Goal: Task Accomplishment & Management: Complete application form

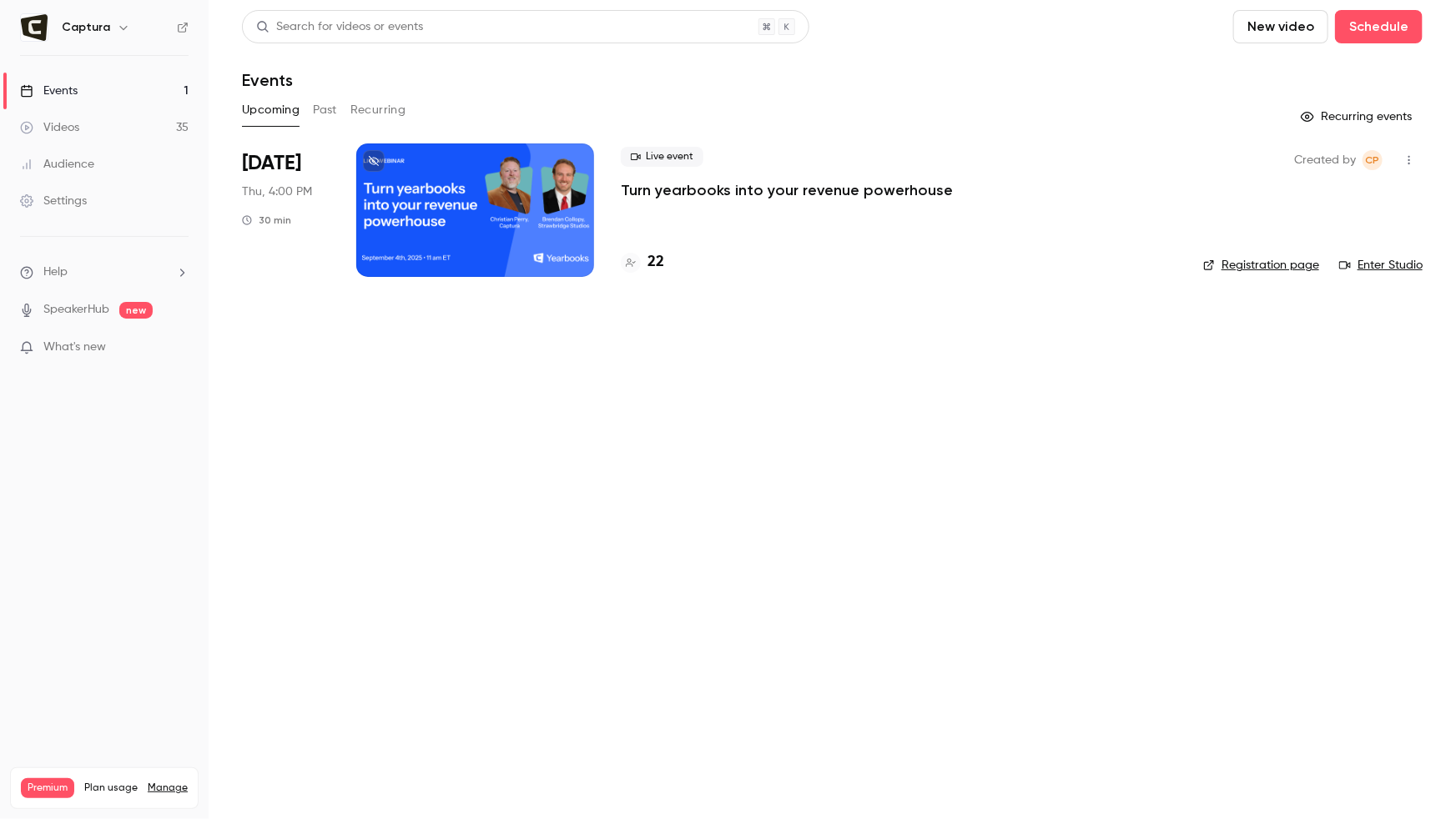
click at [1273, 260] on link "Registration page" at bounding box center [1262, 265] width 116 height 16
click at [1265, 260] on link "Registration page" at bounding box center [1262, 265] width 116 height 16
click at [1268, 264] on link "Registration page" at bounding box center [1262, 265] width 116 height 16
click at [1271, 264] on link "Registration page" at bounding box center [1262, 265] width 116 height 16
